Goal: Transaction & Acquisition: Purchase product/service

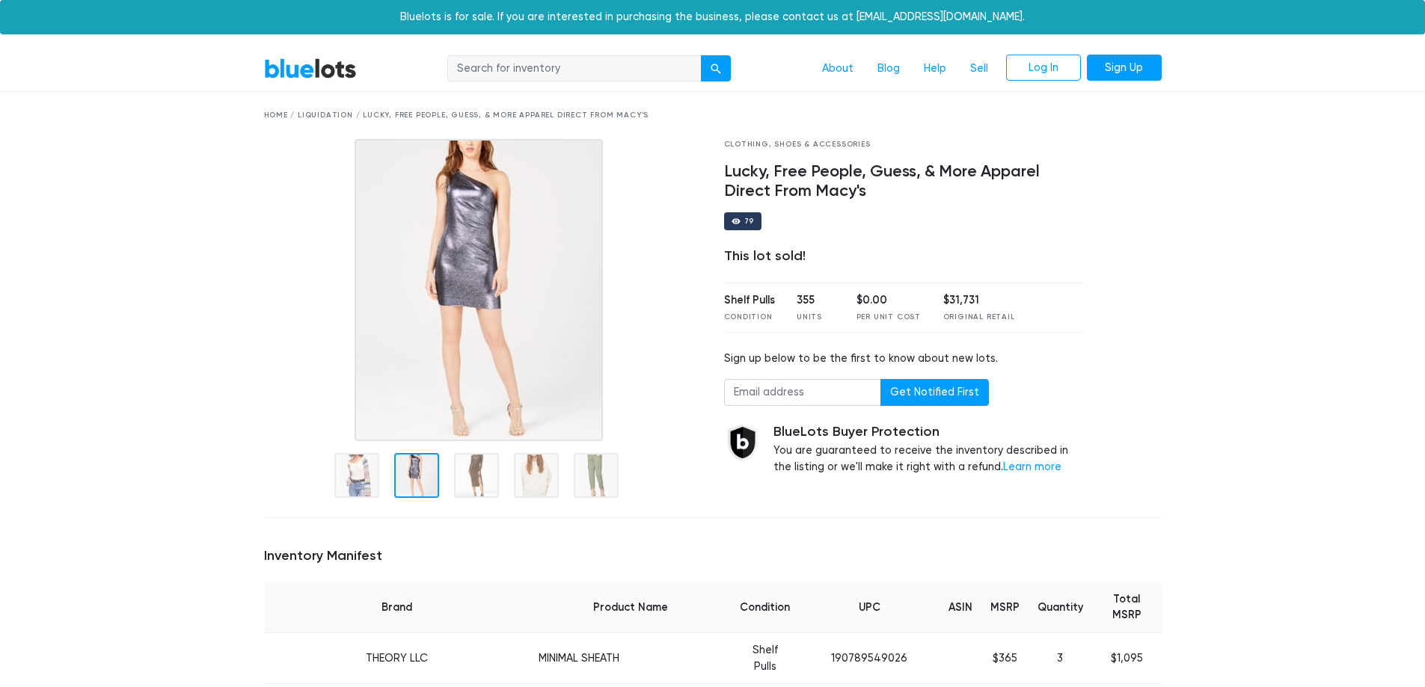
click at [405, 472] on div at bounding box center [416, 475] width 45 height 45
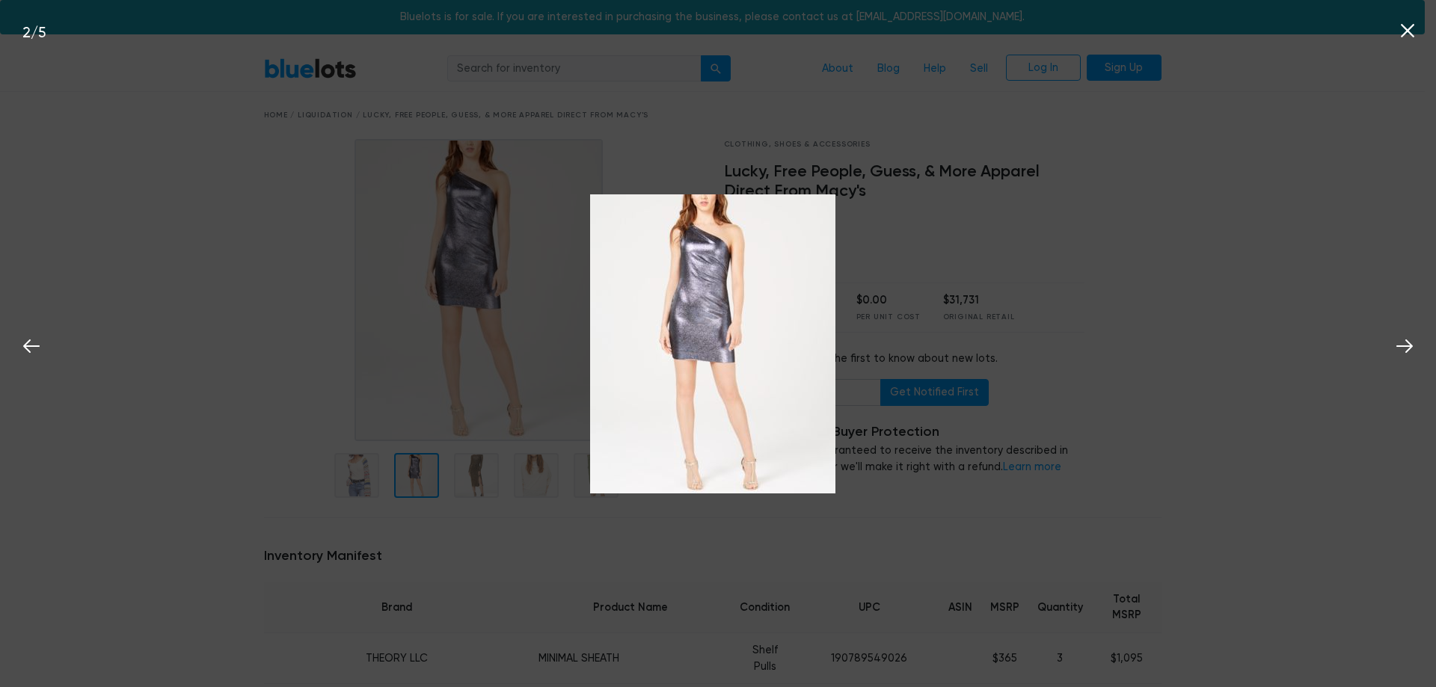
click at [474, 472] on div "2 / 5" at bounding box center [718, 343] width 1436 height 687
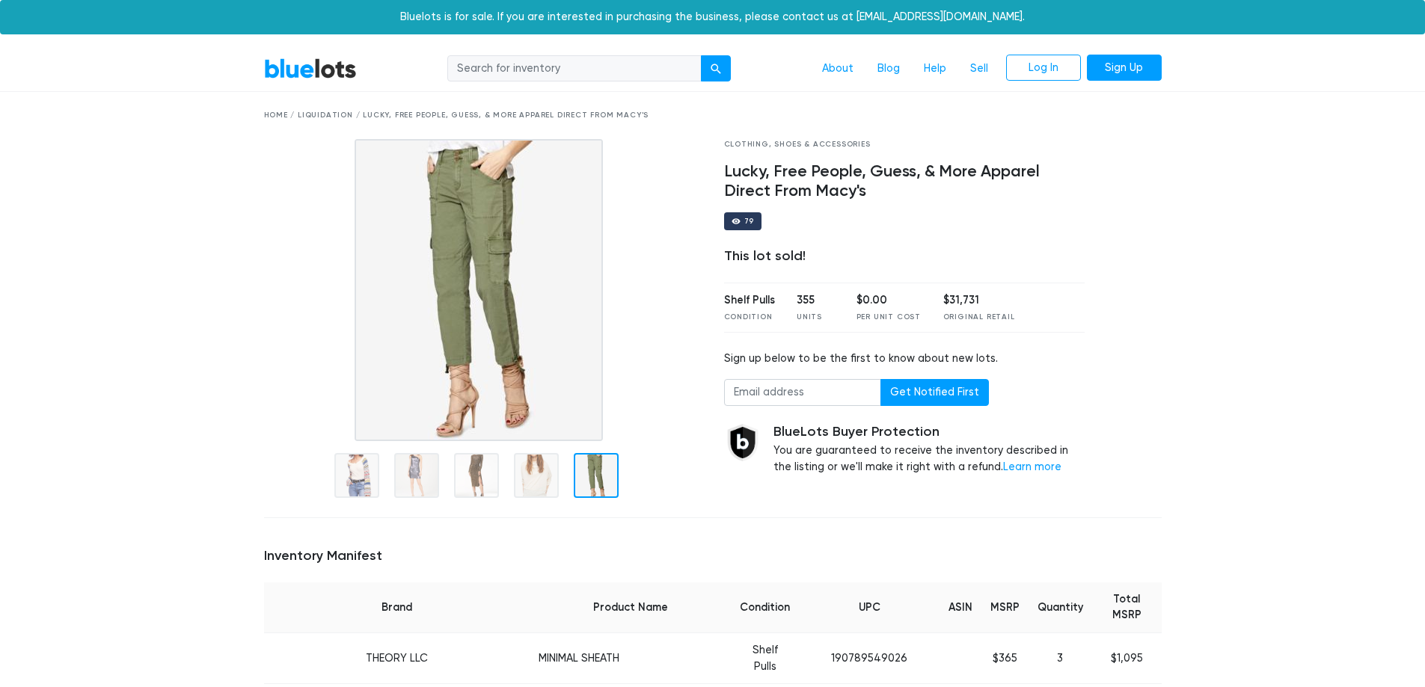
click at [297, 70] on link "BlueLots" at bounding box center [310, 69] width 93 height 22
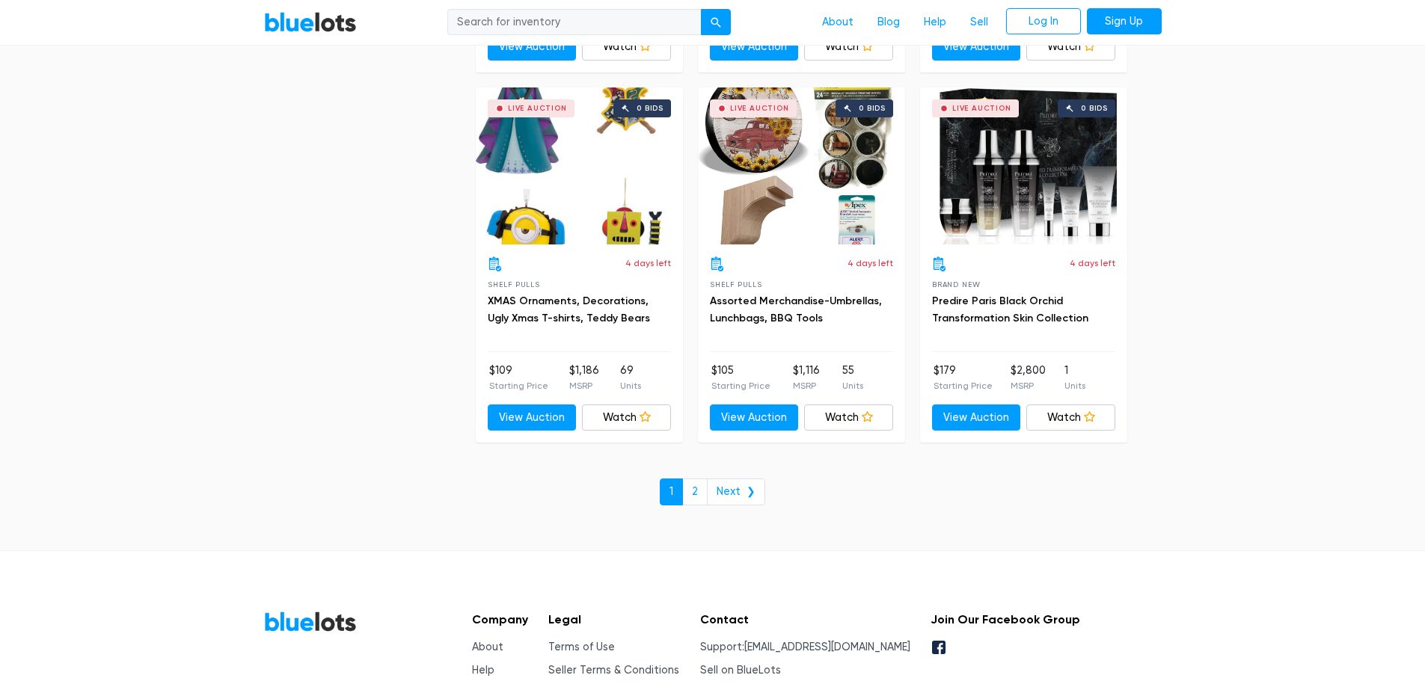
scroll to position [6432, 0]
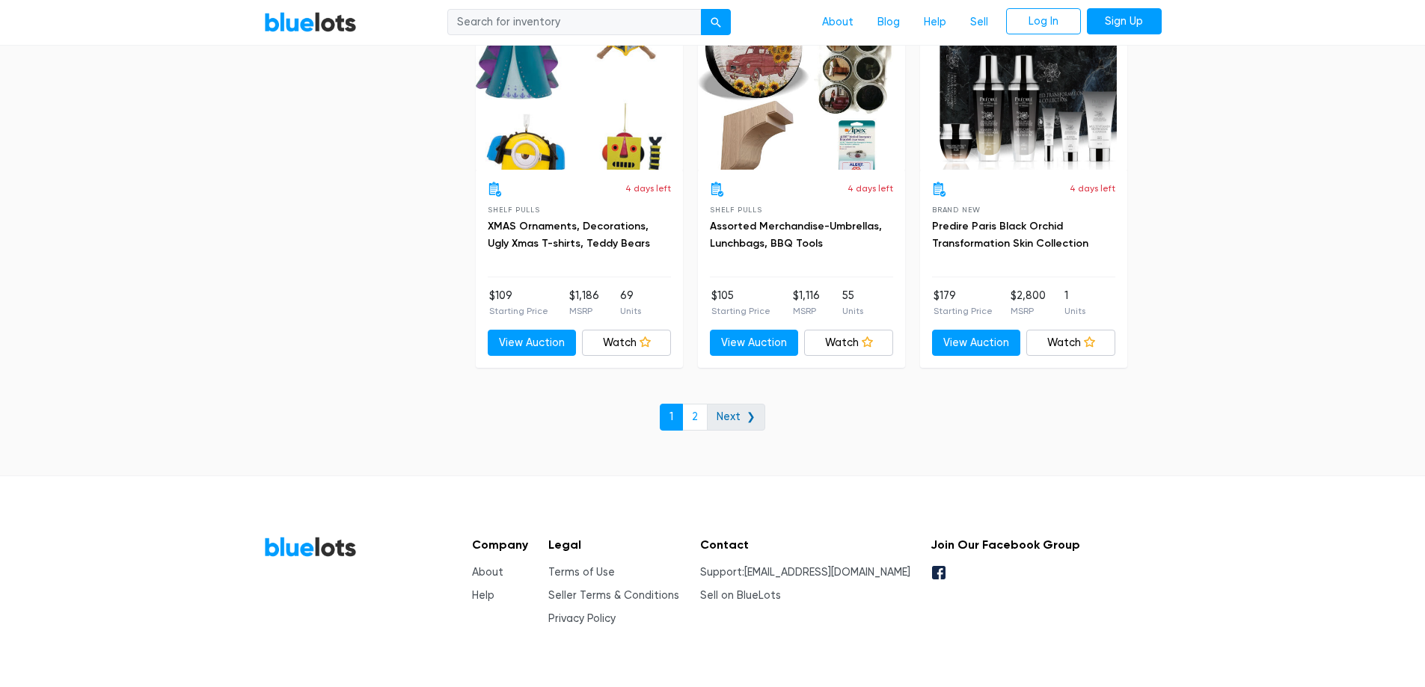
click at [734, 413] on link "Next ❯" at bounding box center [736, 417] width 58 height 27
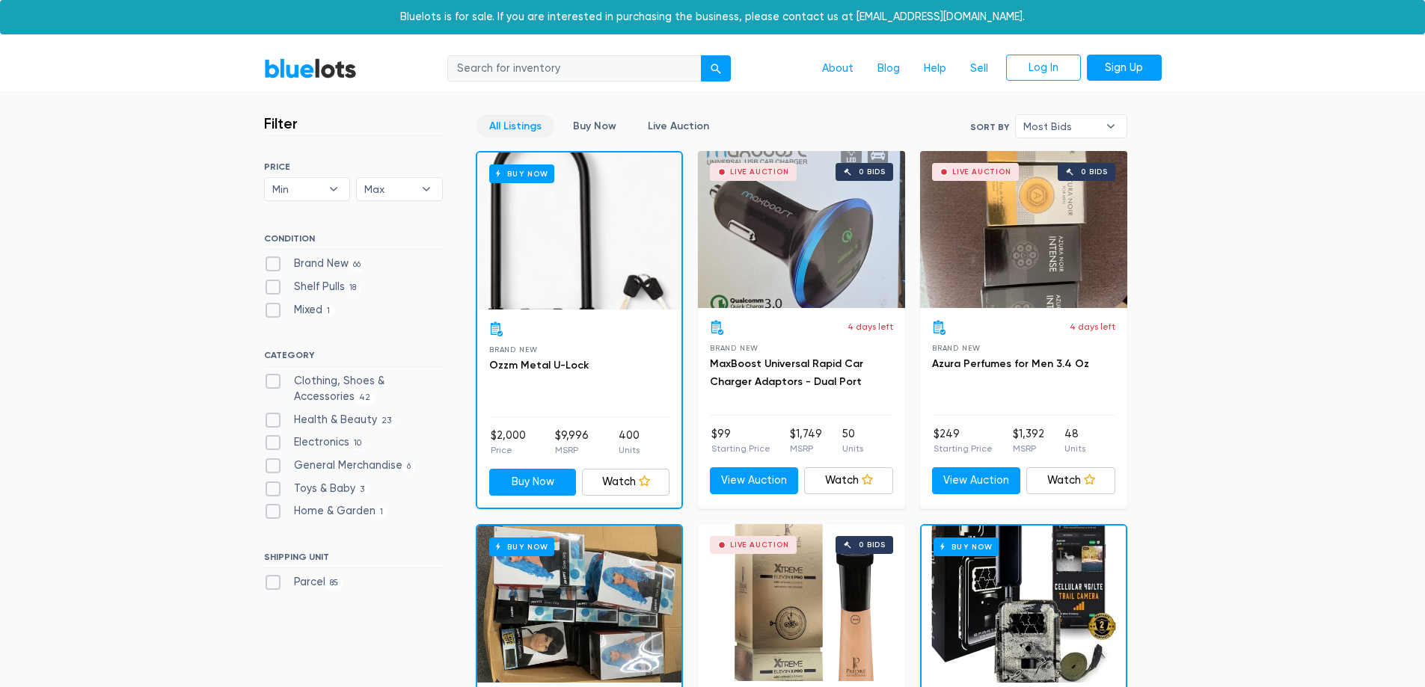
click at [274, 381] on label "Clothing, Shoes & Accessories 42" at bounding box center [353, 389] width 179 height 32
click at [274, 381] on Accessories"] "Clothing, Shoes & Accessories 42" at bounding box center [269, 378] width 10 height 10
checkbox Accessories"] "true"
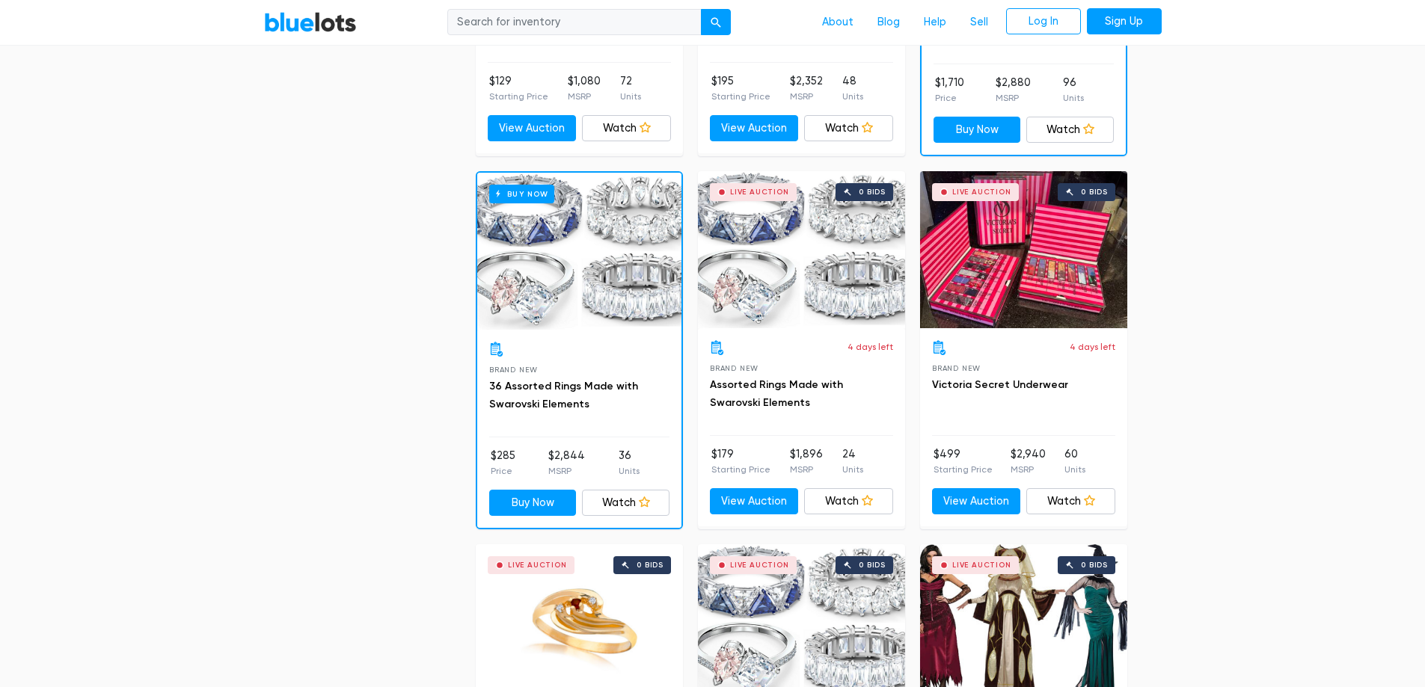
scroll to position [2123, 0]
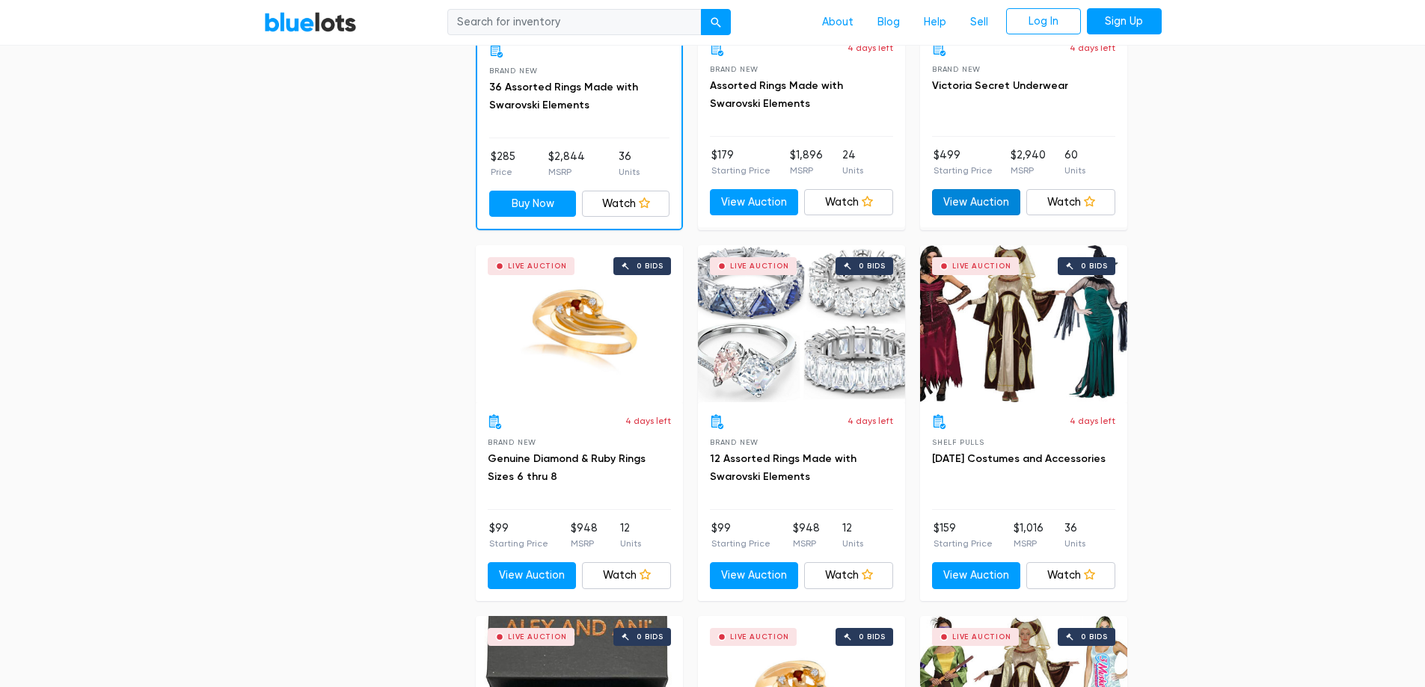
click at [982, 195] on link "View Auction" at bounding box center [976, 202] width 89 height 27
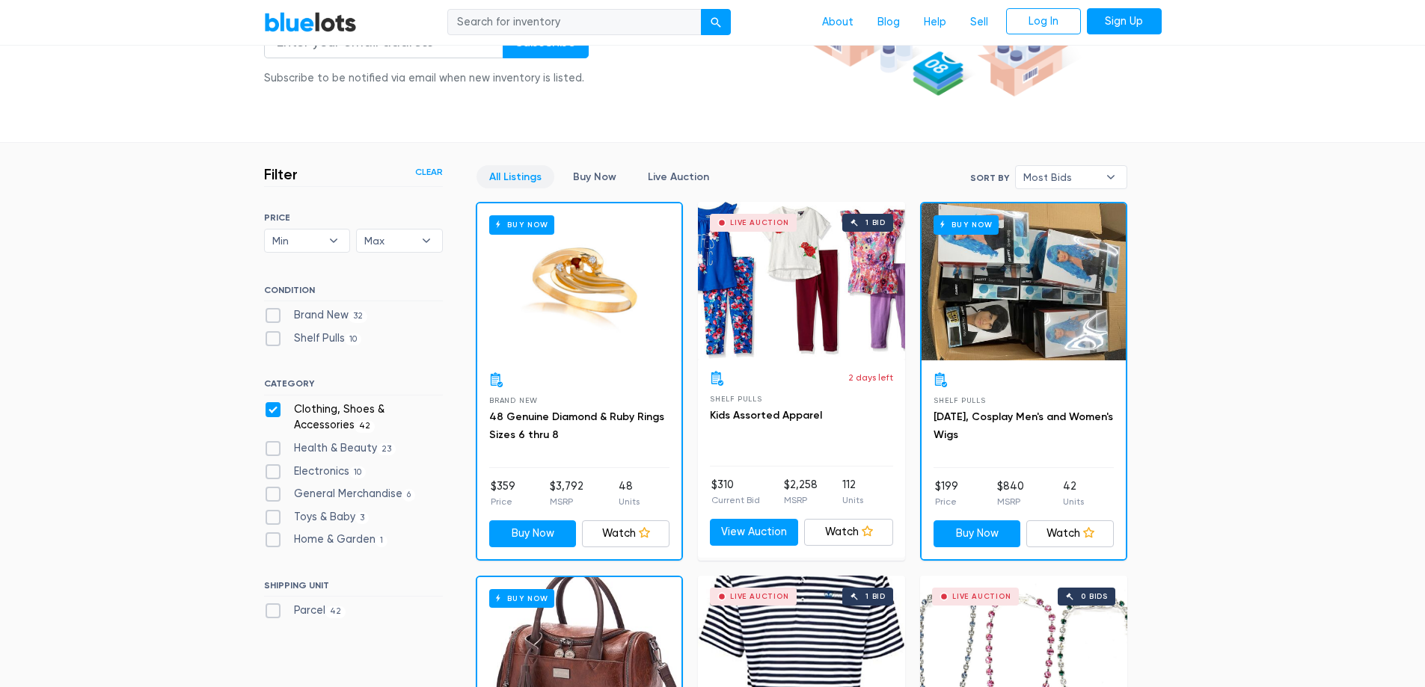
scroll to position [524, 0]
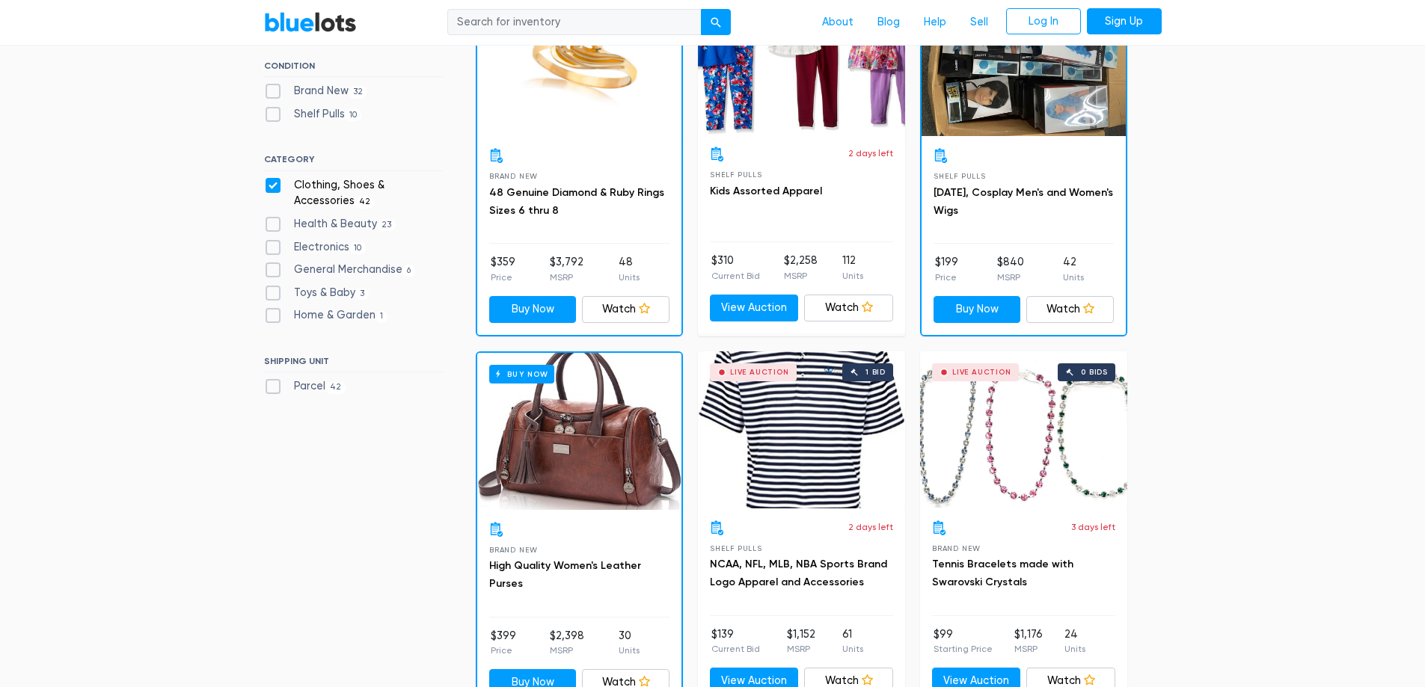
click at [266, 190] on label "Clothing, Shoes & Accessories 42" at bounding box center [353, 193] width 179 height 32
click at [266, 187] on Accessories"] "Clothing, Shoes & Accessories 42" at bounding box center [269, 182] width 10 height 10
checkbox Accessories"] "false"
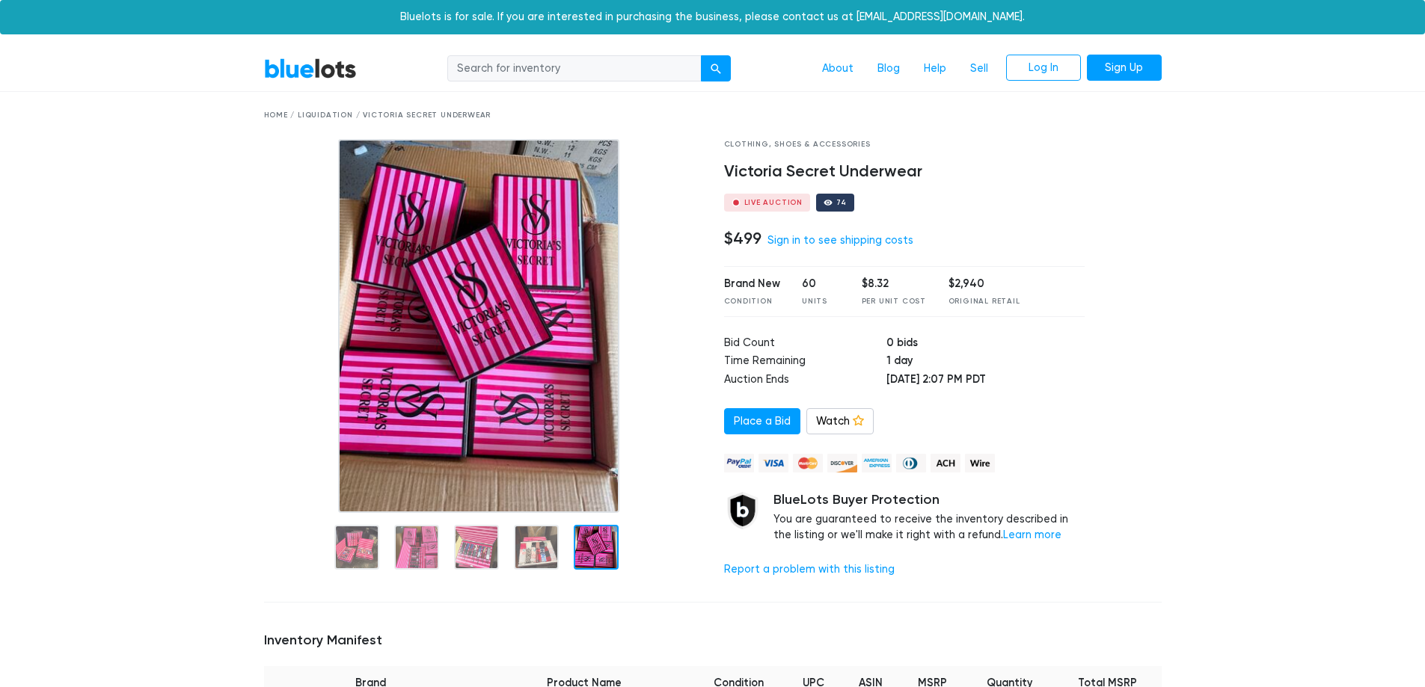
click at [497, 289] on img at bounding box center [478, 326] width 281 height 374
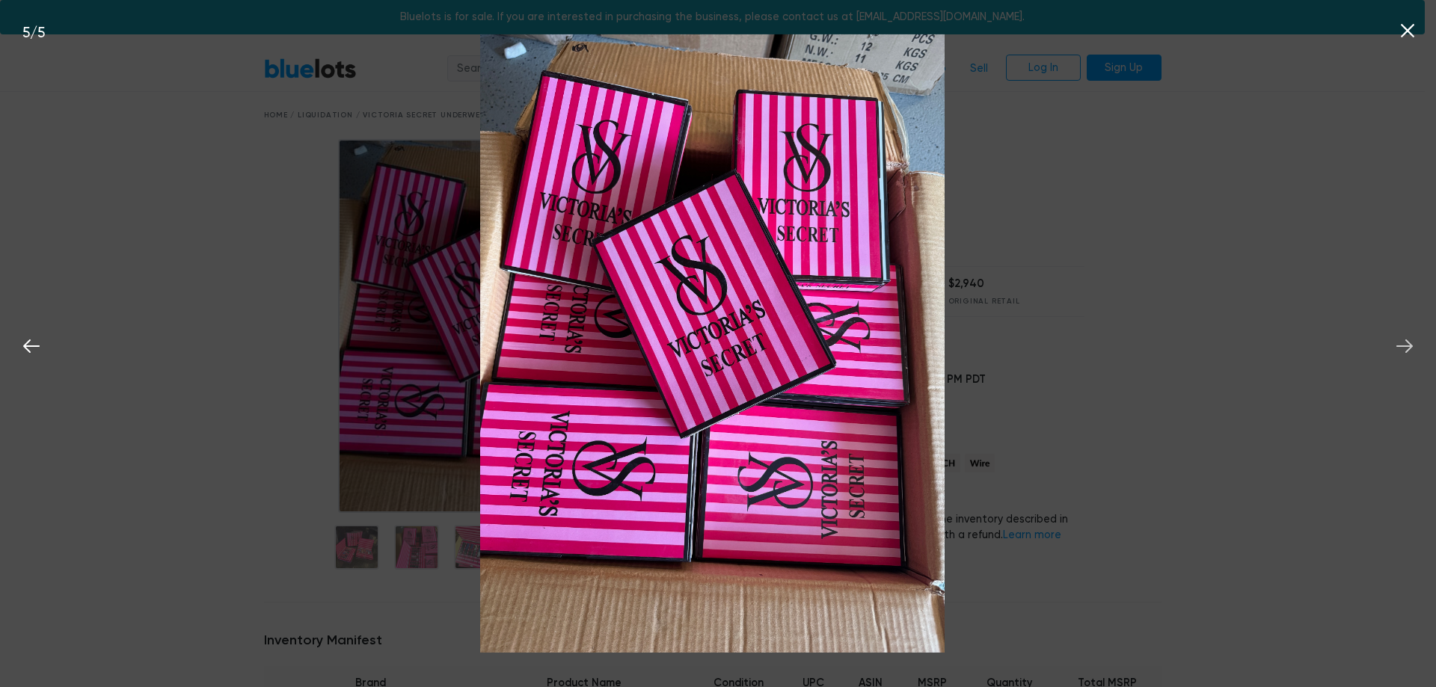
click at [1401, 344] on icon at bounding box center [1404, 346] width 22 height 22
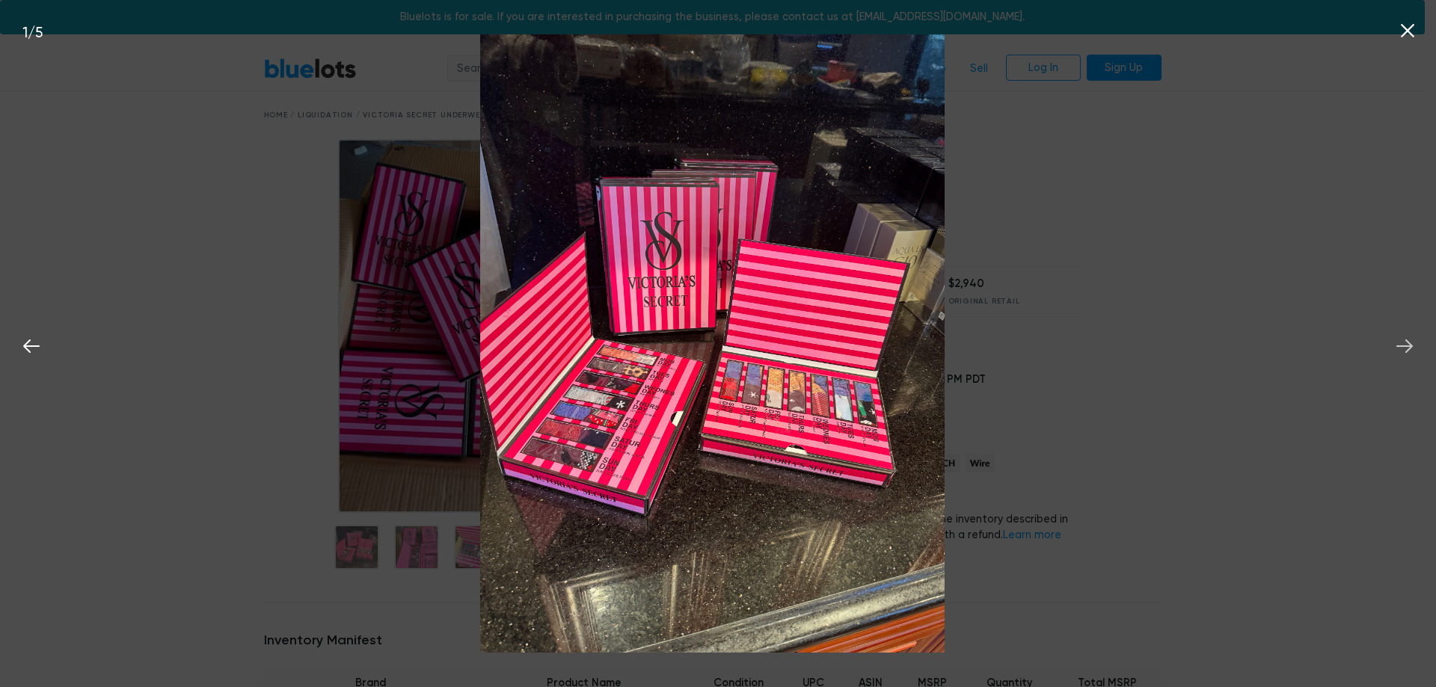
click at [1401, 344] on icon at bounding box center [1404, 346] width 22 height 22
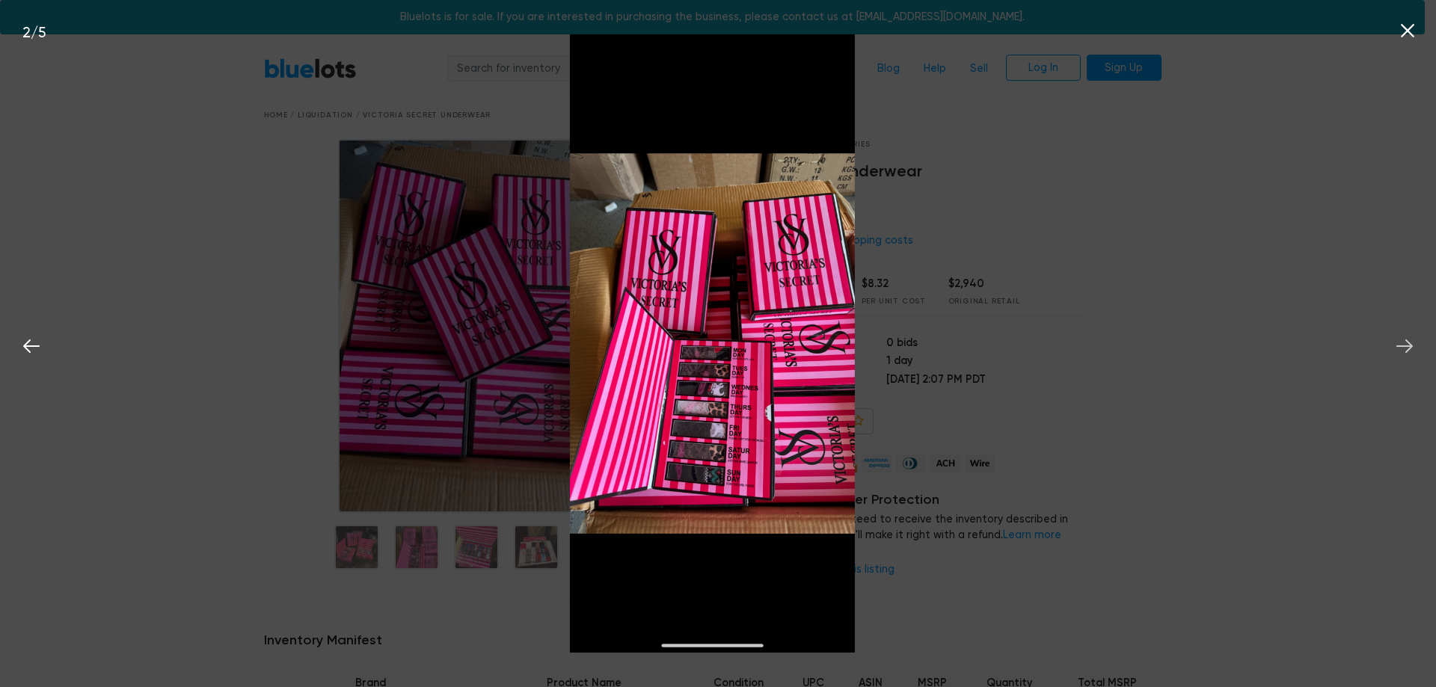
click at [1401, 344] on icon at bounding box center [1404, 346] width 22 height 22
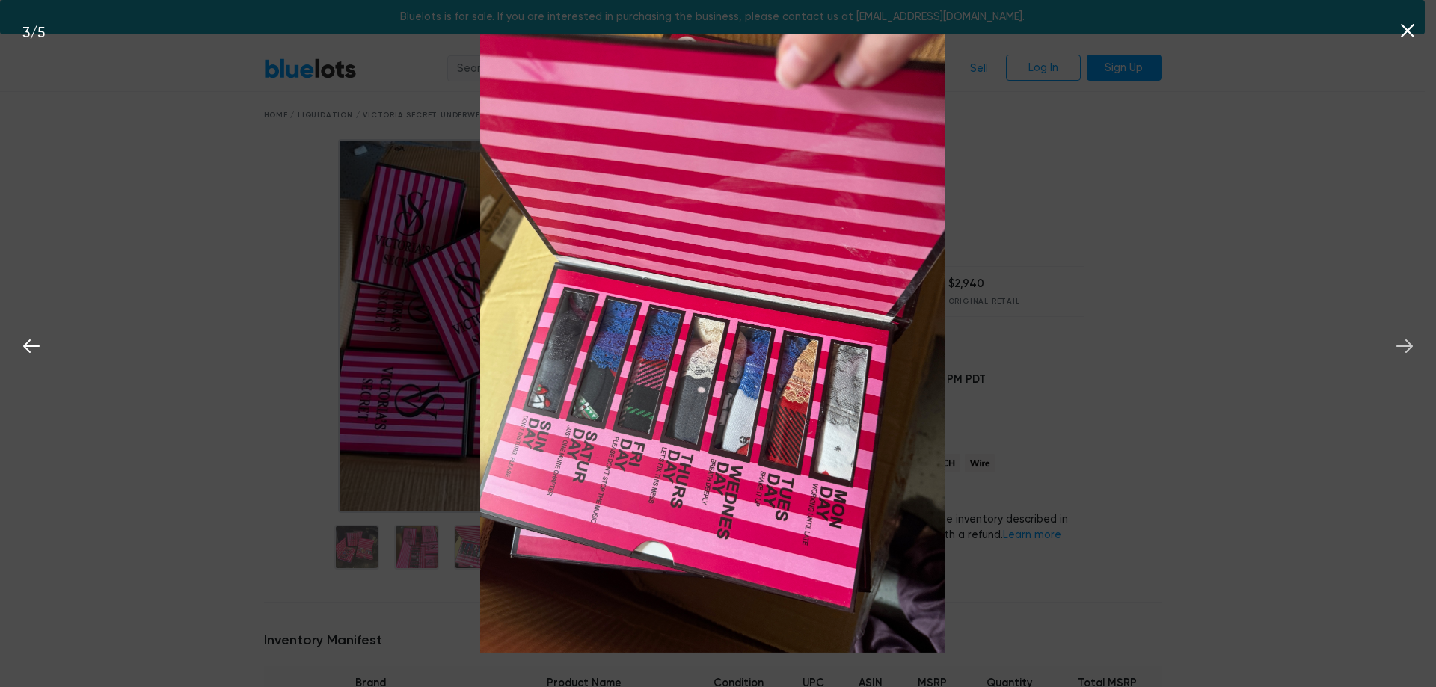
click at [1401, 344] on icon at bounding box center [1404, 346] width 22 height 22
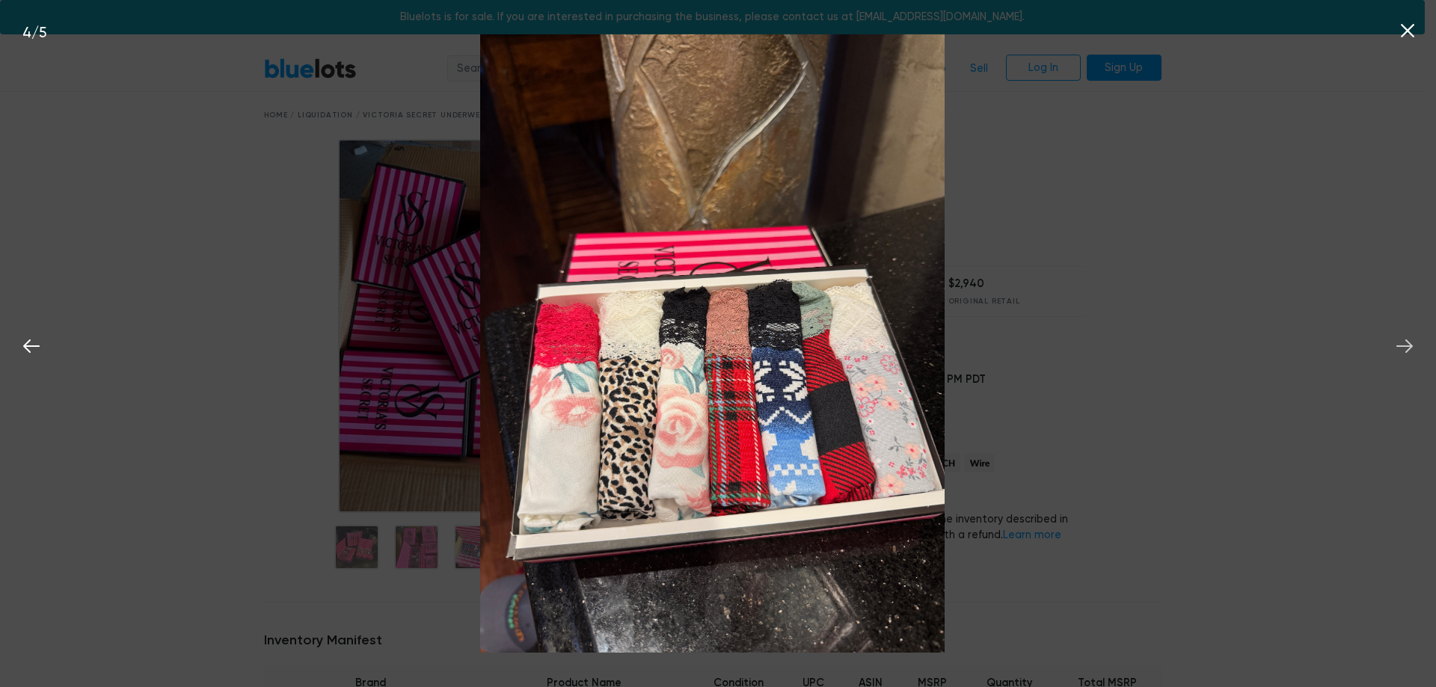
click at [1401, 344] on icon at bounding box center [1404, 346] width 22 height 22
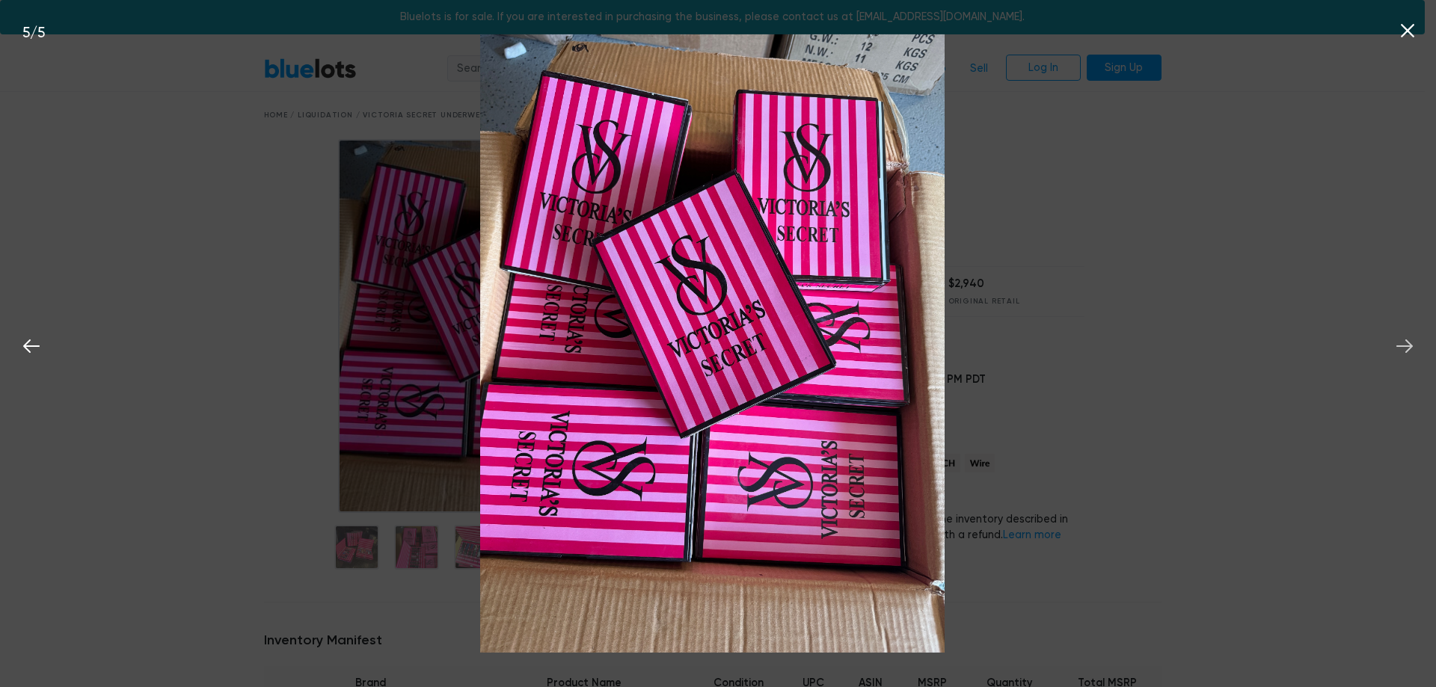
click at [1401, 344] on icon at bounding box center [1404, 346] width 22 height 22
